Goal: Task Accomplishment & Management: Manage account settings

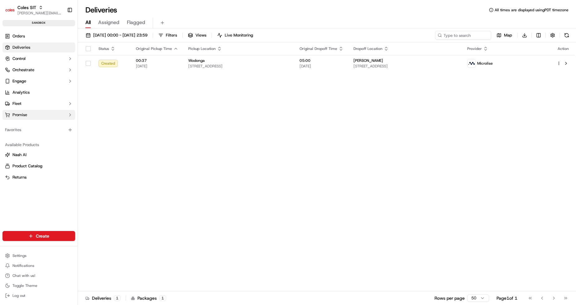
click at [32, 113] on button "Promise" at bounding box center [38, 115] width 73 height 10
click at [38, 122] on span "Delivery Windows" at bounding box center [28, 125] width 33 height 6
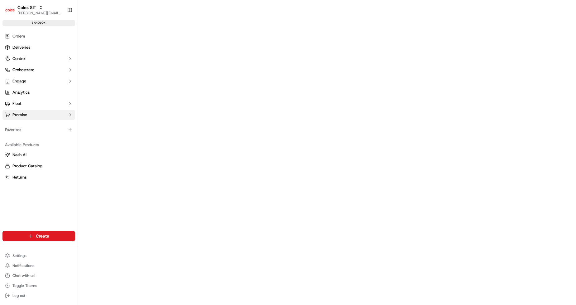
click at [27, 113] on span "Promise" at bounding box center [19, 115] width 15 height 6
click at [28, 128] on link "Delivery Windows" at bounding box center [39, 124] width 58 height 9
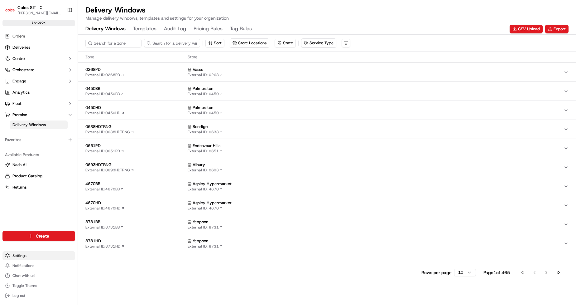
click at [13, 257] on html "Coles SIT jerry@usenash.com Toggle Sidebar sandbox Orders Deliveries Control Or…" at bounding box center [288, 152] width 576 height 305
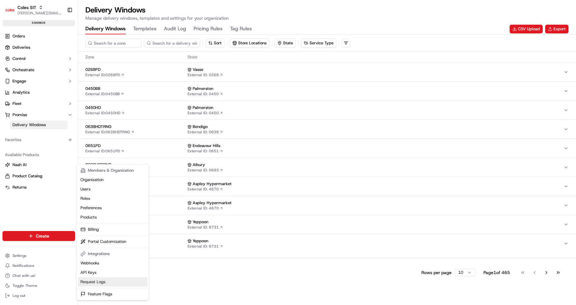
click at [105, 279] on link "Request Logs" at bounding box center [113, 281] width 70 height 9
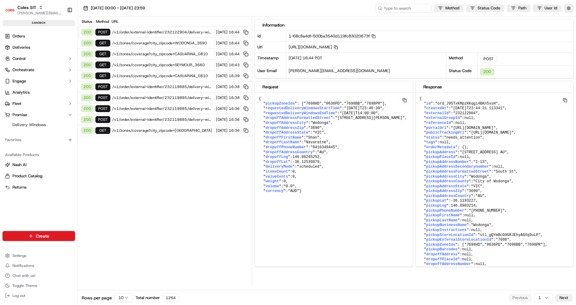
click at [176, 35] on div "200 POST /v1/order/external-identifier/232122904/delivery-window 15/09/2025 16:…" at bounding box center [165, 32] width 174 height 11
click at [159, 33] on span "/v1/order/external-identifier/232122904/delivery-window" at bounding box center [162, 32] width 100 height 5
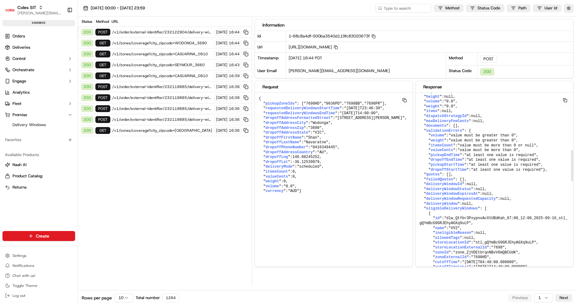
scroll to position [354, 0]
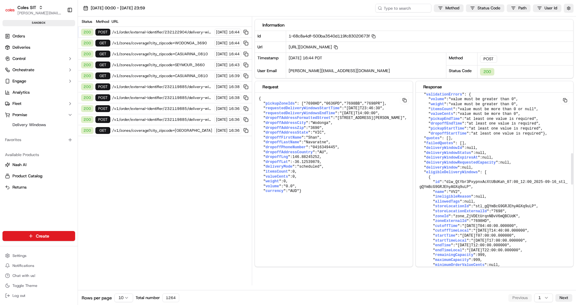
click at [567, 100] on button at bounding box center [565, 99] width 9 height 7
click at [190, 30] on span "/v1/order/external-identifier/232122904/delivery-window" at bounding box center [162, 32] width 100 height 5
click at [86, 34] on div "200" at bounding box center [87, 32] width 12 height 7
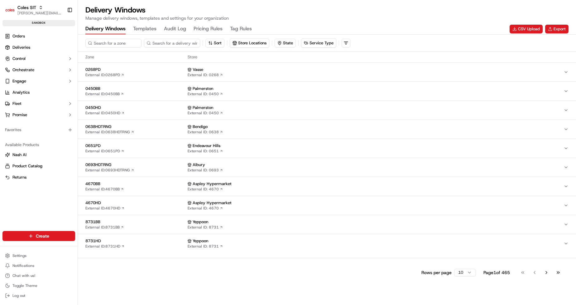
click at [209, 31] on Rules "Pricing Rules" at bounding box center [208, 29] width 29 height 11
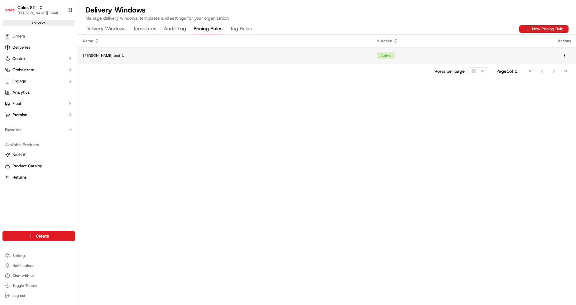
click at [482, 52] on td "Active" at bounding box center [462, 55] width 181 height 17
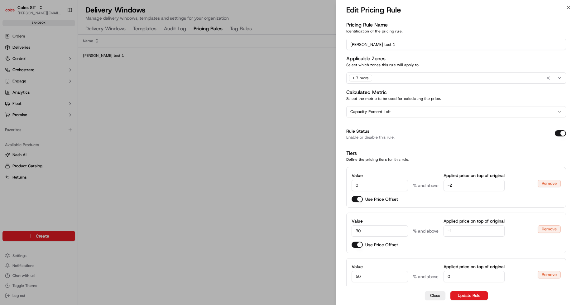
click at [422, 77] on div "+ 7 more" at bounding box center [456, 77] width 217 height 9
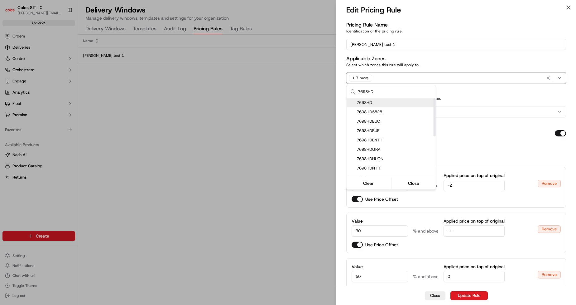
type input "7698HD"
click at [362, 101] on span "7698HD" at bounding box center [395, 103] width 77 height 6
click at [508, 129] on div at bounding box center [288, 152] width 576 height 305
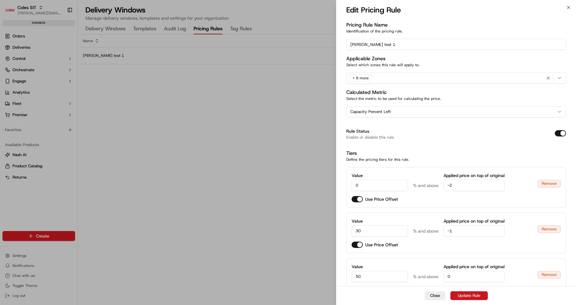
click at [469, 294] on button "Update Rule" at bounding box center [469, 295] width 37 height 9
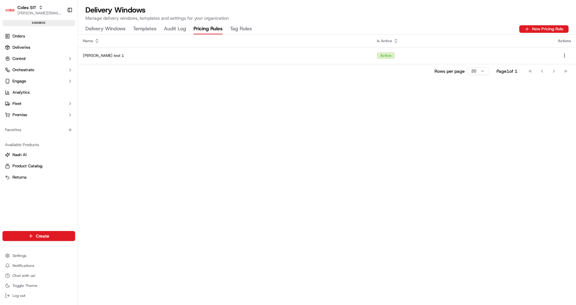
click at [238, 28] on Rules "Tag Rules" at bounding box center [241, 29] width 22 height 11
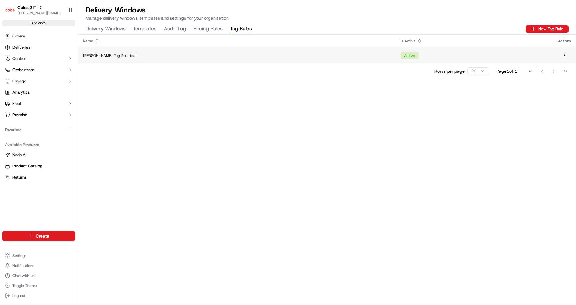
click at [401, 59] on td "Active" at bounding box center [475, 55] width 158 height 17
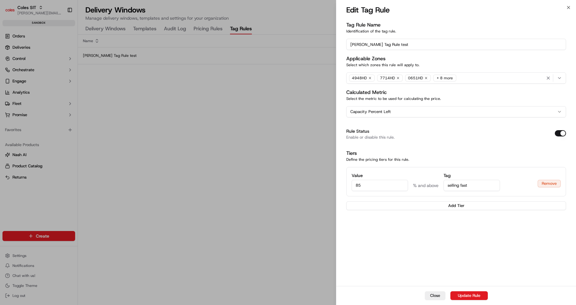
click at [442, 80] on div "+ 8 more" at bounding box center [445, 78] width 23 height 7
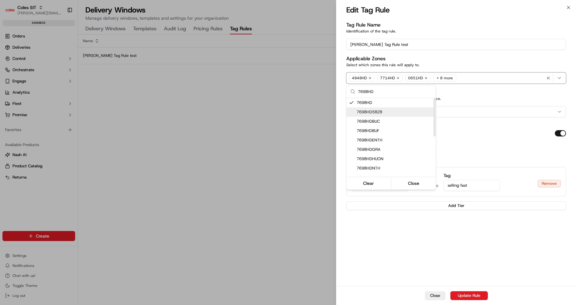
type input "7698HD"
click at [261, 131] on div at bounding box center [288, 152] width 576 height 305
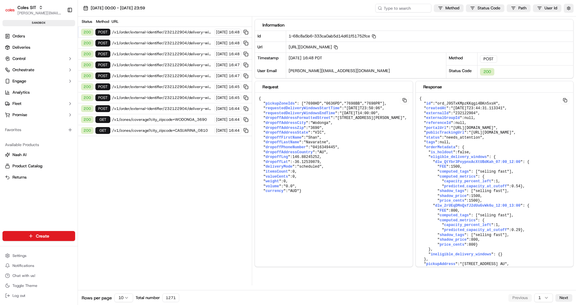
click at [173, 30] on span "/v1/order/external-identifier/232122904/delivery-window" at bounding box center [162, 32] width 100 height 5
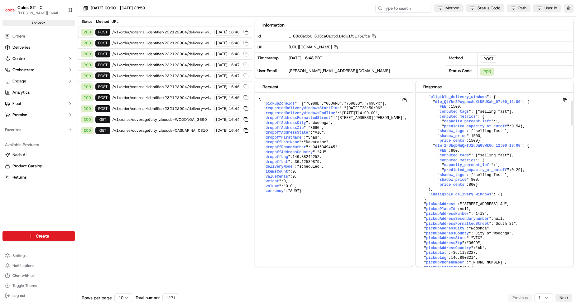
scroll to position [55, 0]
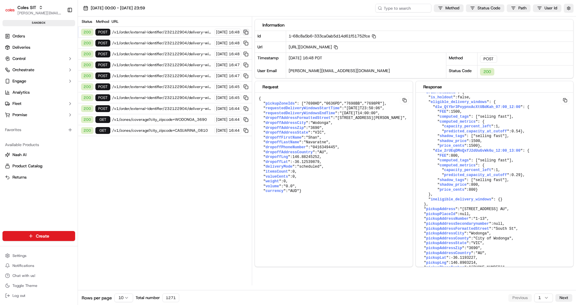
click at [246, 33] on button at bounding box center [246, 32] width 7 height 7
click at [566, 97] on button at bounding box center [565, 99] width 9 height 7
click at [169, 32] on span "/v1/order/external-identifier/232122904/delivery-window" at bounding box center [162, 32] width 100 height 5
click at [566, 99] on button at bounding box center [565, 99] width 9 height 7
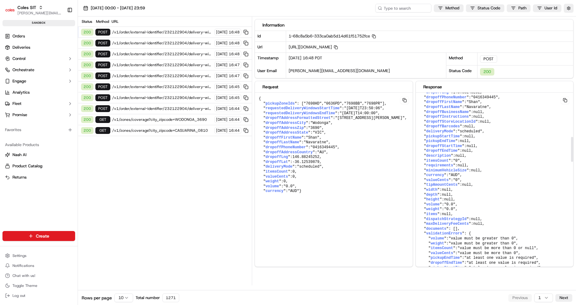
scroll to position [302, 0]
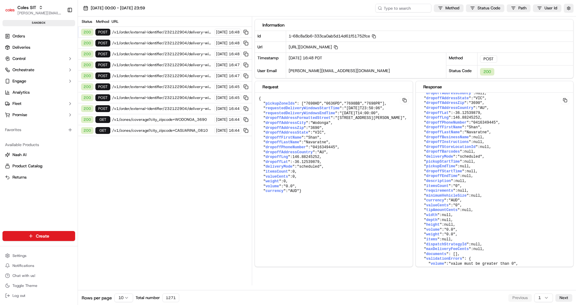
click at [165, 41] on span "/v1/order/external-identifier/232122904/delivery-window" at bounding box center [162, 43] width 100 height 5
click at [164, 51] on span "/v1/order/external-identifier/232122904/delivery-window" at bounding box center [162, 53] width 100 height 5
click at [164, 63] on span "/v1/order/external-identifier/232122904/delivery-window" at bounding box center [162, 64] width 100 height 5
click at [171, 29] on div "200 POST /v1/order/external-identifier/232122904/delivery-window 15/09/2025 16:…" at bounding box center [165, 32] width 174 height 11
click at [376, 36] on icon "button" at bounding box center [374, 36] width 4 height 4
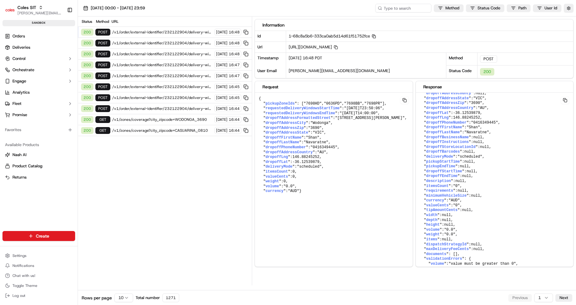
click at [374, 36] on span "1-68c8a5b6-333ca0ab5d14d61f51752fce Copy 1-68c8a5b6-333ca0ab5d14d61f51752fce" at bounding box center [332, 35] width 87 height 5
click at [376, 37] on icon "button" at bounding box center [374, 36] width 4 height 4
click at [385, 9] on input at bounding box center [394, 8] width 75 height 9
paste input "1-68c797a6-78d305ba6404b08b2c3ca681"
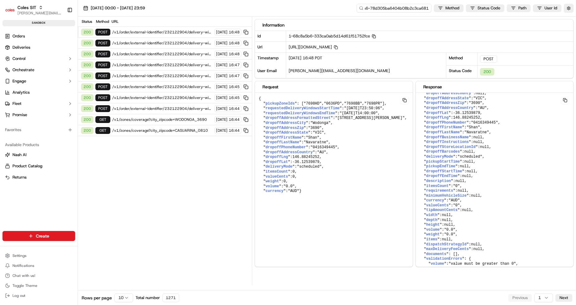
type input "1-68c797a6-78d305ba6404b08b2c3ca681"
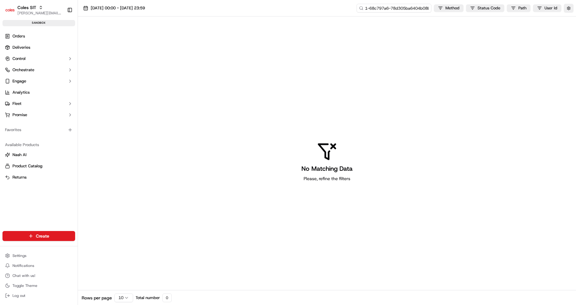
click at [404, 7] on input "1-68c797a6-78d305ba6404b08b2c3ca681" at bounding box center [394, 8] width 75 height 9
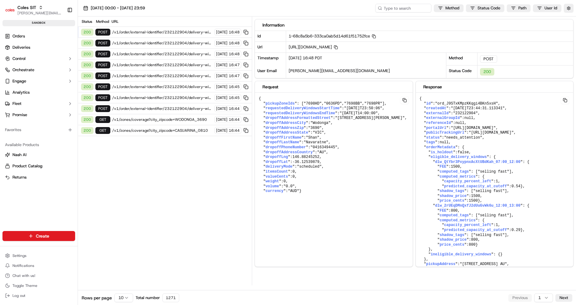
click at [154, 33] on span "/v1/order/external-identifier/232122904/delivery-window" at bounding box center [162, 32] width 100 height 5
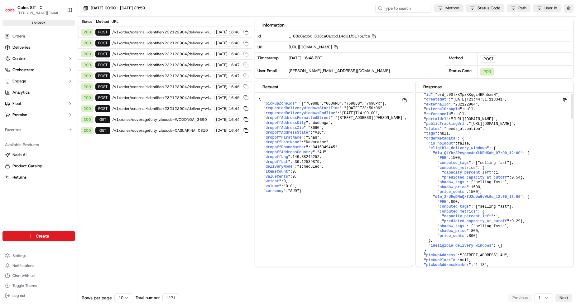
scroll to position [0, 0]
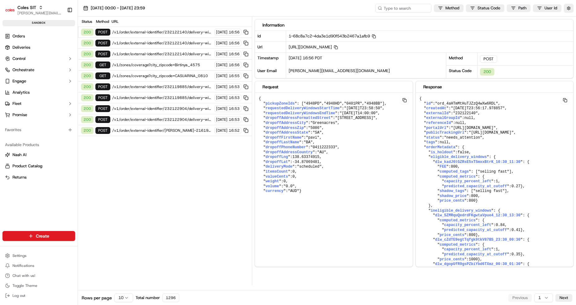
click at [171, 32] on span "/v1/order/external-identifier/232122140/delivery-window" at bounding box center [162, 32] width 100 height 5
click at [168, 40] on div "200 POST /v1/order/external-identifier/232122140/delivery-window [DATE] 16:56" at bounding box center [165, 43] width 174 height 11
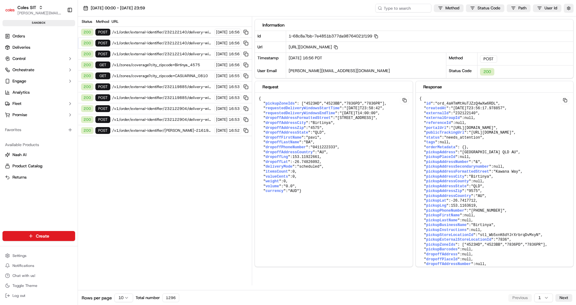
click at [178, 33] on span "/v1/order/external-identifier/232122140/delivery-window" at bounding box center [162, 32] width 100 height 5
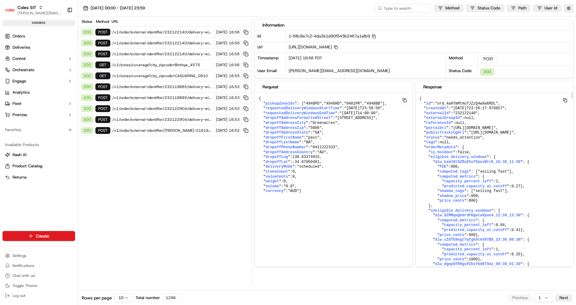
click at [566, 100] on button at bounding box center [565, 99] width 9 height 7
click at [564, 99] on button at bounding box center [565, 99] width 9 height 7
drag, startPoint x: 365, startPoint y: 37, endPoint x: 372, endPoint y: 37, distance: 7.2
click at [373, 37] on span "1-68c8a7c2-4da3e1d90f543b2467a1afb9 Copy 1-68c8a7c2-4da3e1d90f543b2467a1afb9" at bounding box center [332, 35] width 87 height 5
click at [338, 46] on span "[URL][DOMAIN_NAME] Copy [URL][DOMAIN_NAME]" at bounding box center [313, 46] width 49 height 5
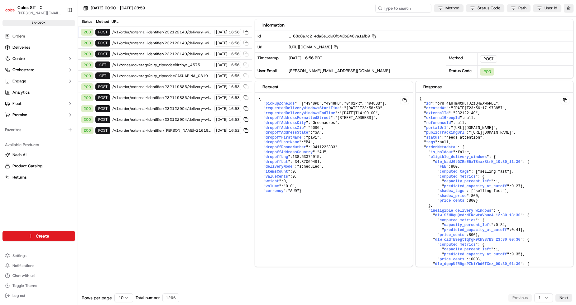
click at [338, 46] on span "[URL][DOMAIN_NAME] Copy [URL][DOMAIN_NAME]" at bounding box center [313, 46] width 49 height 5
click at [469, 174] on span "computed_tags" at bounding box center [454, 171] width 29 height 4
drag, startPoint x: 311, startPoint y: 161, endPoint x: 321, endPoint y: 161, distance: 10.0
click at [320, 140] on span ""pavi"" at bounding box center [312, 137] width 13 height 4
click at [322, 164] on pre "{ " pickupZoneIds ": [ "4948PD" , "4948HD" , "0401PR" , "4948BB" ], " requested…" at bounding box center [334, 145] width 158 height 105
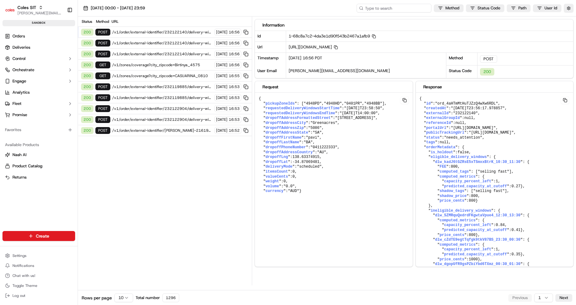
click at [411, 10] on input at bounding box center [394, 8] width 75 height 9
click at [376, 36] on icon "button" at bounding box center [374, 36] width 4 height 4
click at [388, 7] on input at bounding box center [394, 8] width 75 height 9
paste input "1-68c8a7c2-4da3e1d90f543b2467a1afb9"
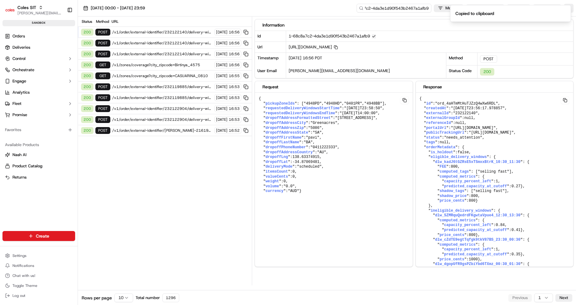
type input "1-68c8a7c2-4da3e1d90f543b2467a1afb9"
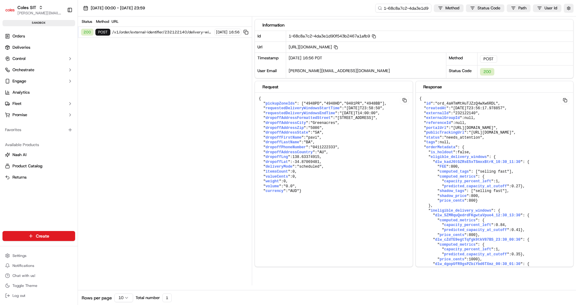
click at [134, 127] on div "Status Method URL 200 POST /v1/order/external-identifier/232122140/delivery-win…" at bounding box center [165, 151] width 174 height 269
click at [32, 101] on button "Fleet" at bounding box center [38, 104] width 73 height 10
click at [36, 101] on button "Fleet" at bounding box center [38, 104] width 73 height 10
click at [36, 112] on button "Promise" at bounding box center [38, 115] width 73 height 10
click at [32, 124] on span "Delivery Windows" at bounding box center [28, 125] width 33 height 6
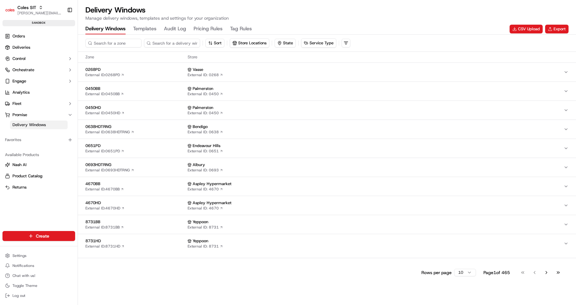
click at [215, 29] on Rules "Pricing Rules" at bounding box center [208, 29] width 29 height 11
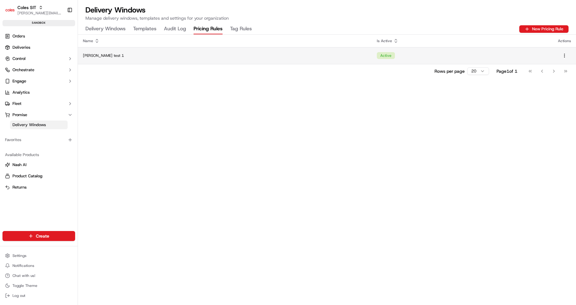
click at [236, 54] on div "[PERSON_NAME] test 1" at bounding box center [225, 55] width 284 height 5
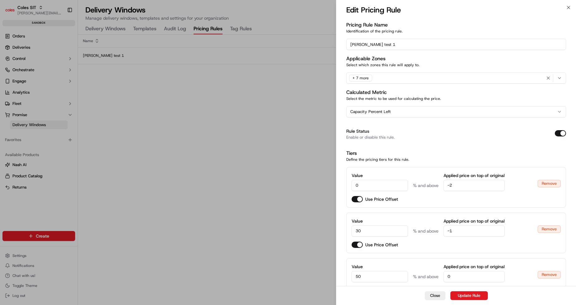
click at [358, 74] on div "+ 7 more" at bounding box center [361, 77] width 26 height 9
